Goal: Task Accomplishment & Management: Manage account settings

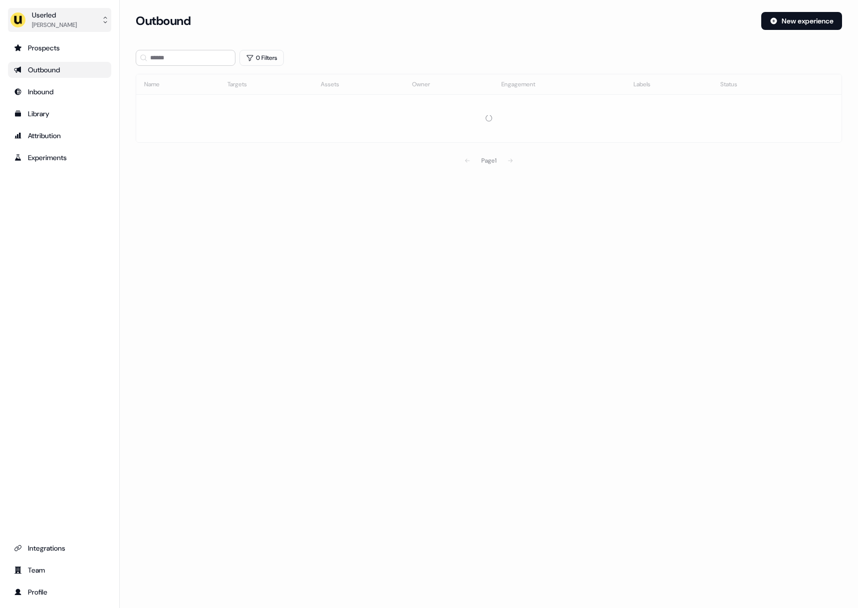
click at [24, 19] on img "side nav menu" at bounding box center [18, 20] width 16 height 16
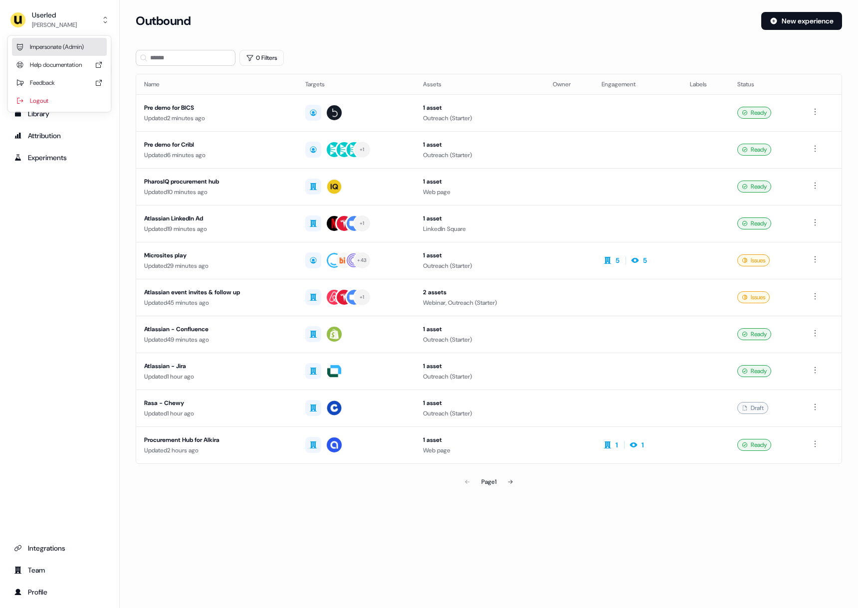
click at [28, 41] on div "Impersonate (Admin)" at bounding box center [59, 47] width 95 height 18
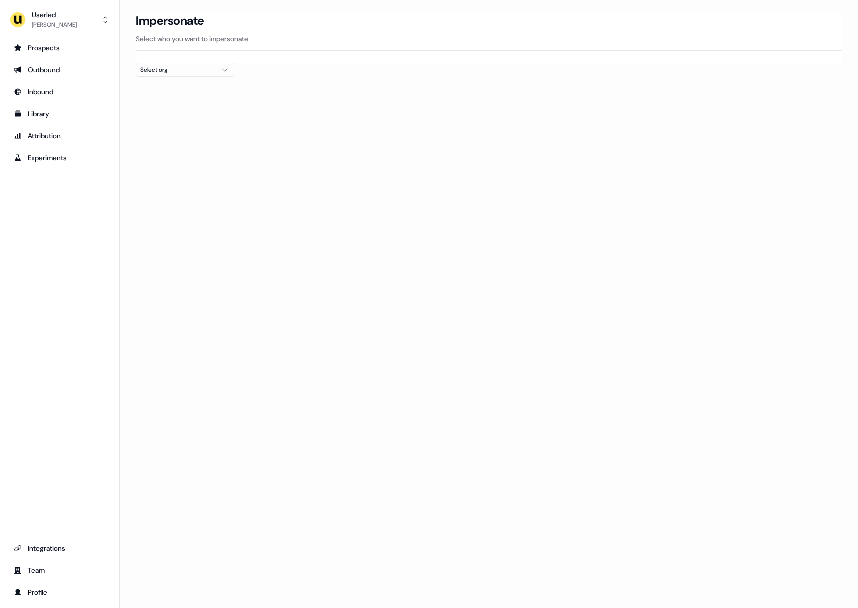
click at [202, 67] on div "Select org" at bounding box center [177, 70] width 75 height 10
type input "*****"
click at [200, 104] on div "Canva" at bounding box center [185, 106] width 99 height 16
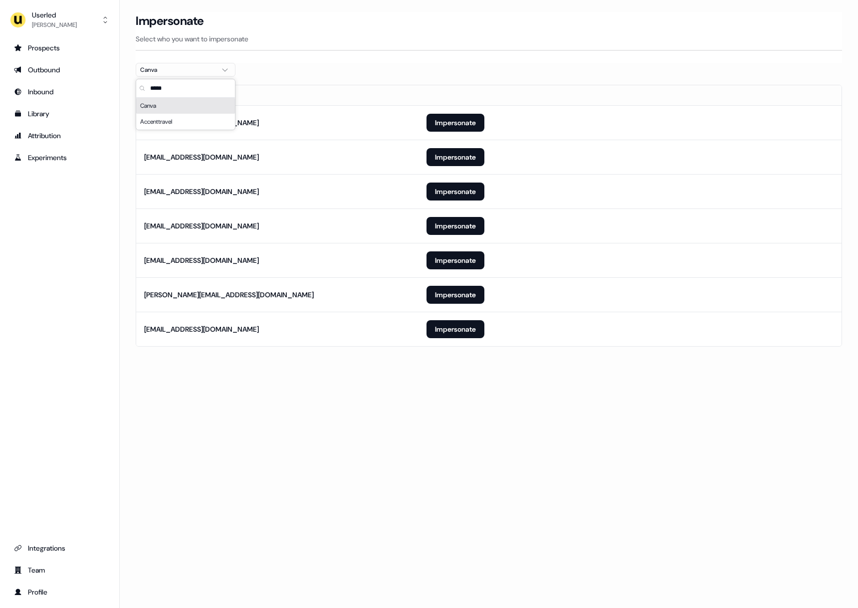
click at [460, 78] on div at bounding box center [489, 81] width 706 height 8
click at [446, 226] on button "Impersonate" at bounding box center [455, 226] width 58 height 18
